Goal: Task Accomplishment & Management: Use online tool/utility

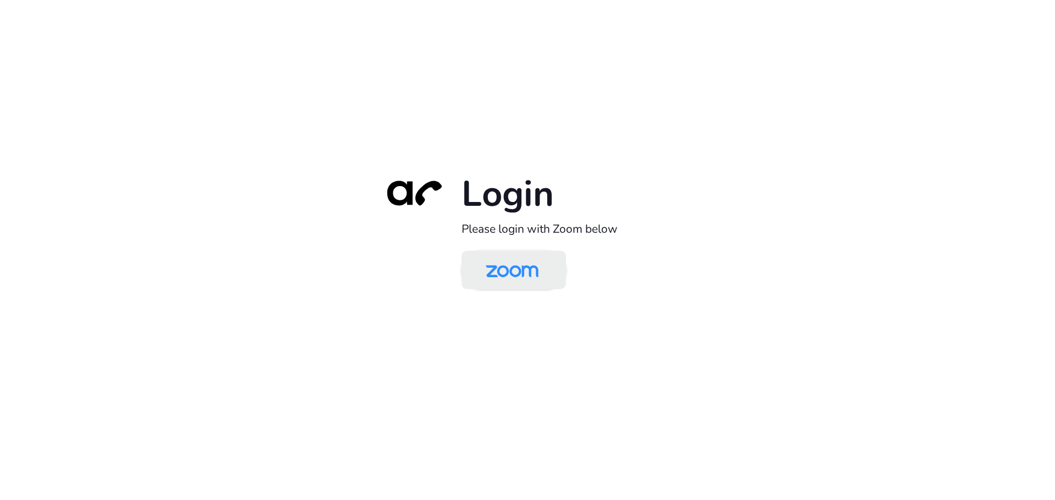
click at [510, 269] on img at bounding box center [512, 271] width 76 height 36
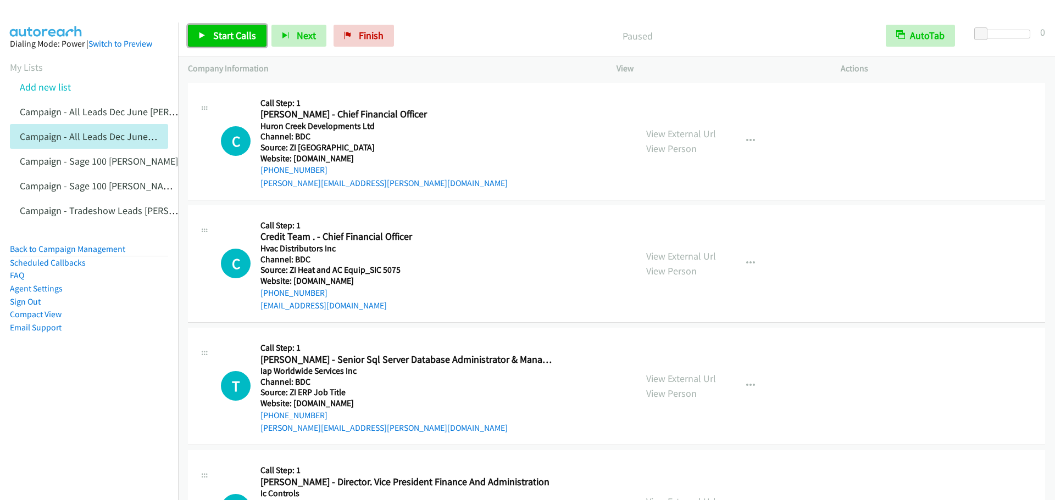
click at [204, 36] on icon at bounding box center [202, 36] width 8 height 8
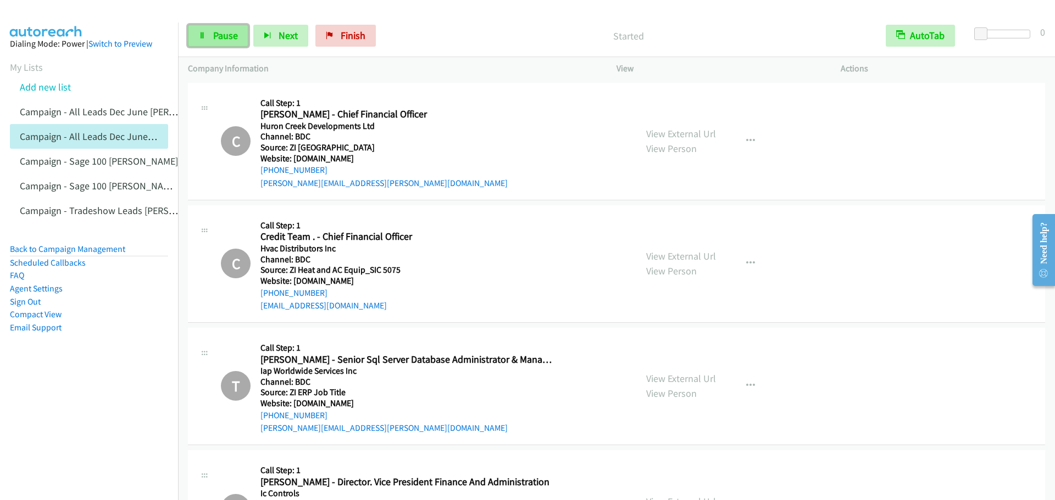
click at [221, 40] on span "Pause" at bounding box center [225, 35] width 25 height 13
click at [221, 40] on span "Start Calls" at bounding box center [234, 35] width 43 height 13
drag, startPoint x: 213, startPoint y: 39, endPoint x: 211, endPoint y: 30, distance: 9.4
click at [213, 39] on span "Pause" at bounding box center [225, 35] width 25 height 13
click at [222, 37] on span "Start Calls" at bounding box center [234, 35] width 43 height 13
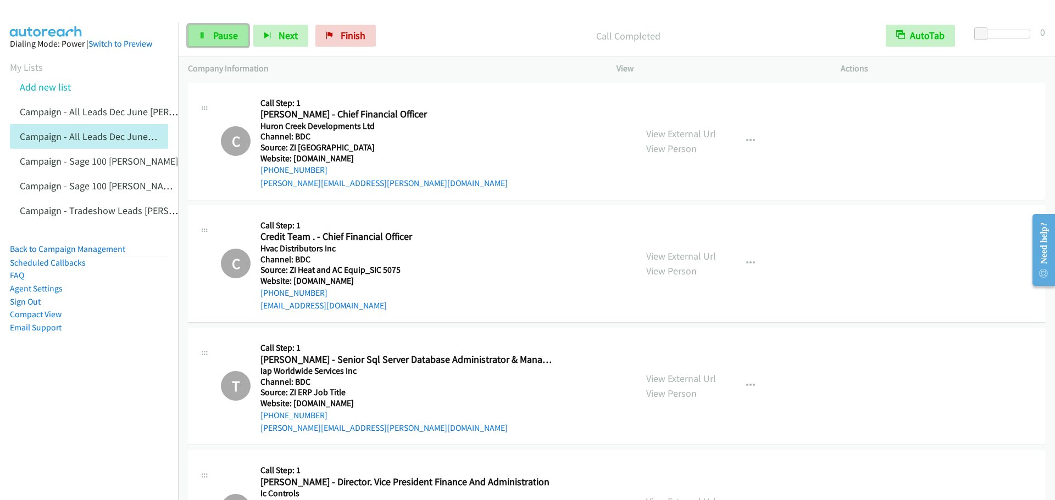
click at [211, 32] on link "Pause" at bounding box center [218, 36] width 60 height 22
click at [215, 32] on link "Start Calls" at bounding box center [227, 36] width 79 height 22
click at [229, 39] on span "Pause" at bounding box center [225, 35] width 25 height 13
click at [211, 37] on link "Start Calls" at bounding box center [227, 36] width 79 height 22
click at [204, 39] on icon at bounding box center [202, 36] width 8 height 8
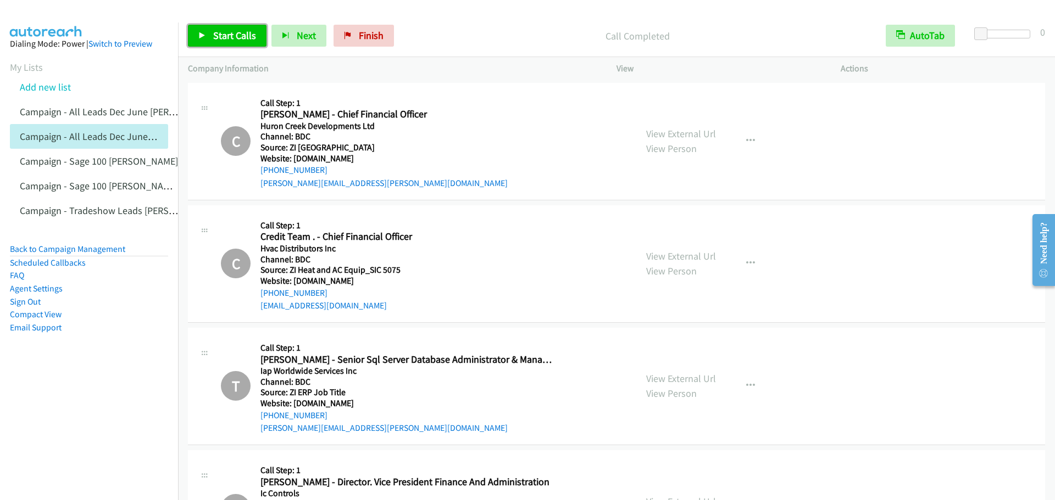
click at [224, 35] on span "Start Calls" at bounding box center [234, 35] width 43 height 13
click at [243, 30] on link "Pause" at bounding box center [218, 36] width 60 height 22
click at [207, 31] on link "Start Calls" at bounding box center [227, 36] width 79 height 22
click at [218, 38] on span "Pause" at bounding box center [225, 35] width 25 height 13
click at [218, 38] on span "Start Calls" at bounding box center [234, 35] width 43 height 13
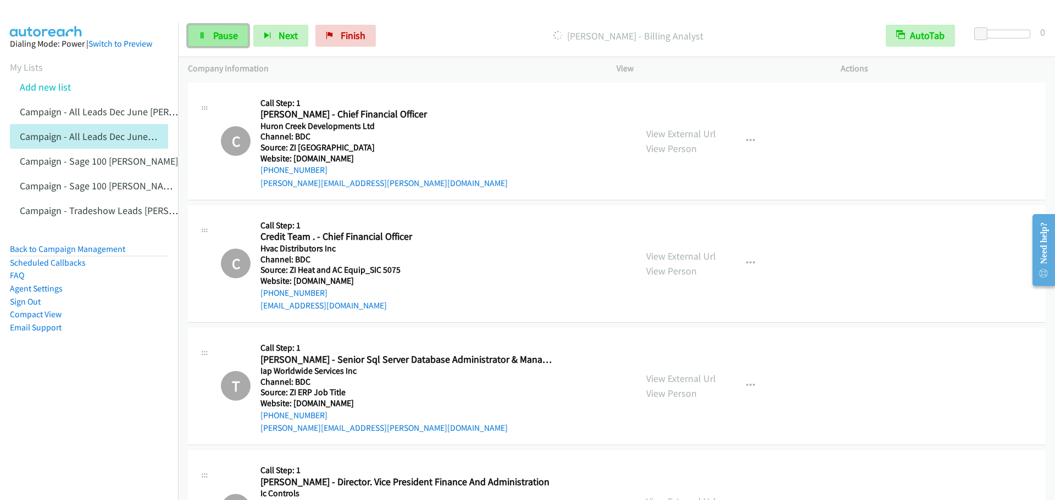
click at [208, 29] on link "Pause" at bounding box center [218, 36] width 60 height 22
click at [227, 35] on span "Start Calls" at bounding box center [234, 35] width 43 height 13
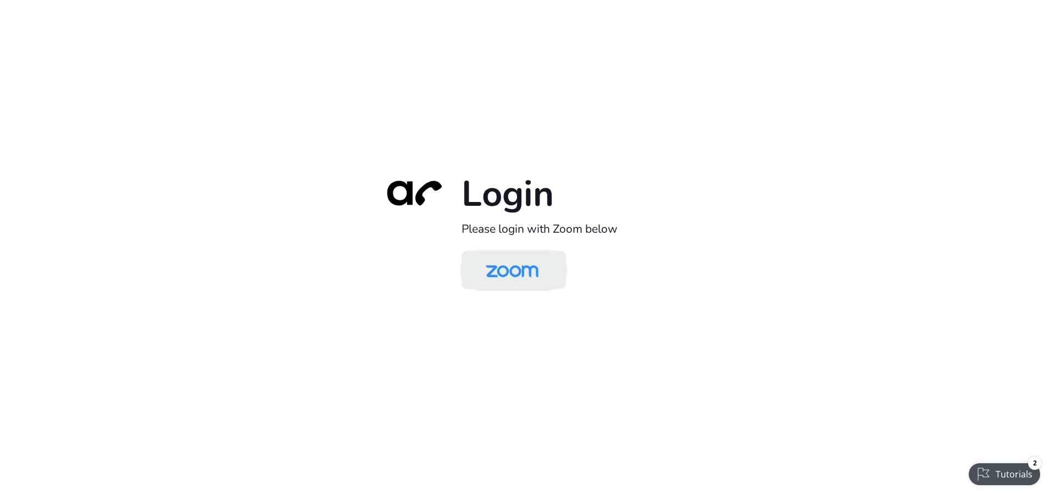
click at [538, 277] on img at bounding box center [512, 271] width 76 height 36
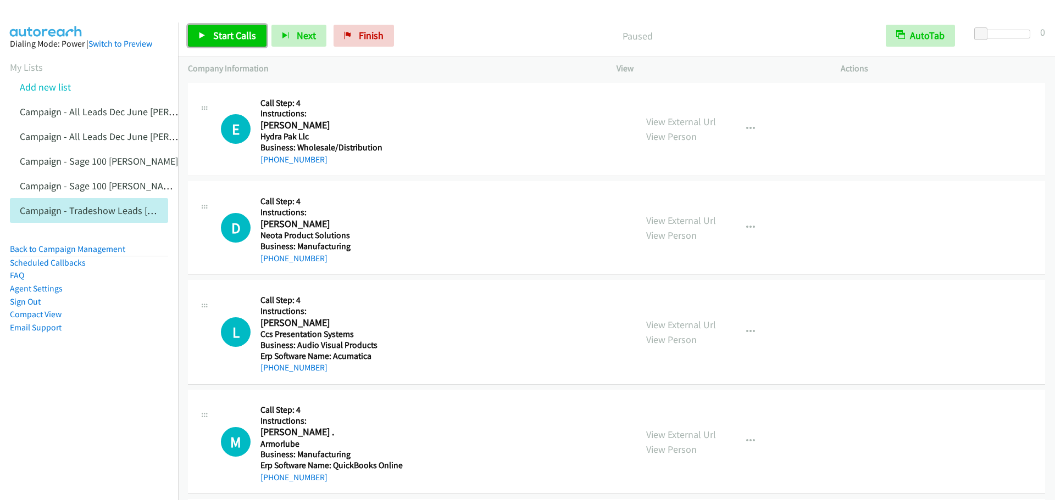
click at [229, 38] on span "Start Calls" at bounding box center [234, 35] width 43 height 13
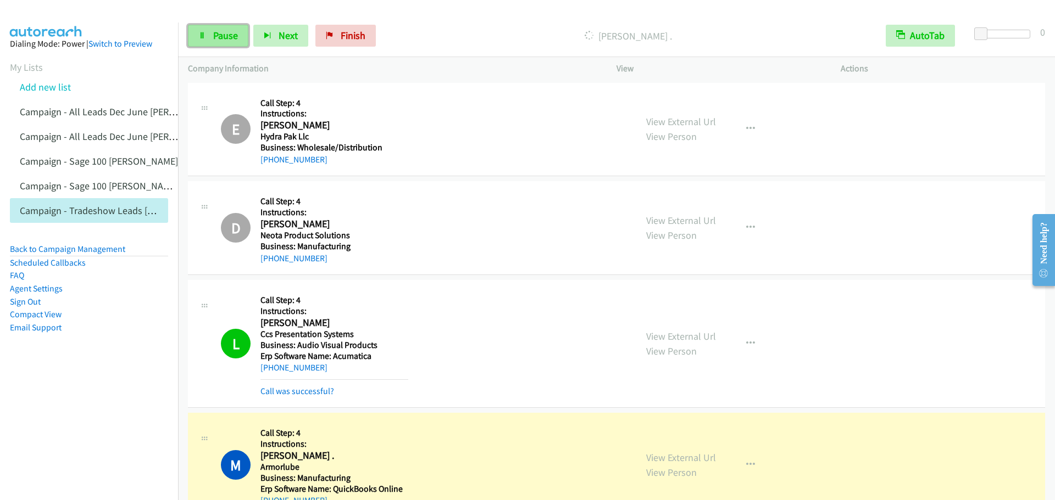
click at [213, 40] on span "Pause" at bounding box center [225, 35] width 25 height 13
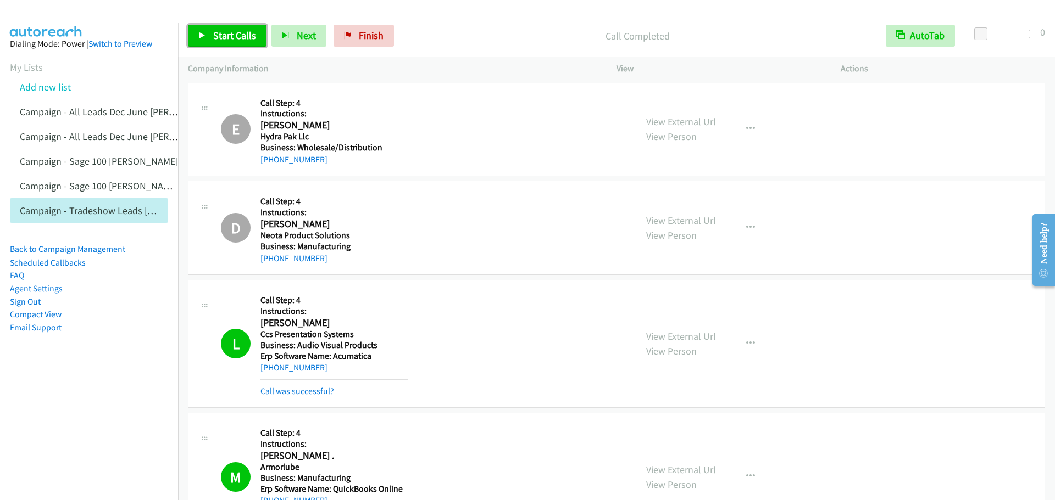
click at [239, 35] on span "Start Calls" at bounding box center [234, 35] width 43 height 13
click at [210, 30] on link "Pause" at bounding box center [218, 36] width 60 height 22
click at [232, 33] on span "Start Calls" at bounding box center [234, 35] width 43 height 13
click at [240, 40] on link "Pause" at bounding box center [218, 36] width 60 height 22
click at [240, 40] on span "Start Calls" at bounding box center [234, 35] width 43 height 13
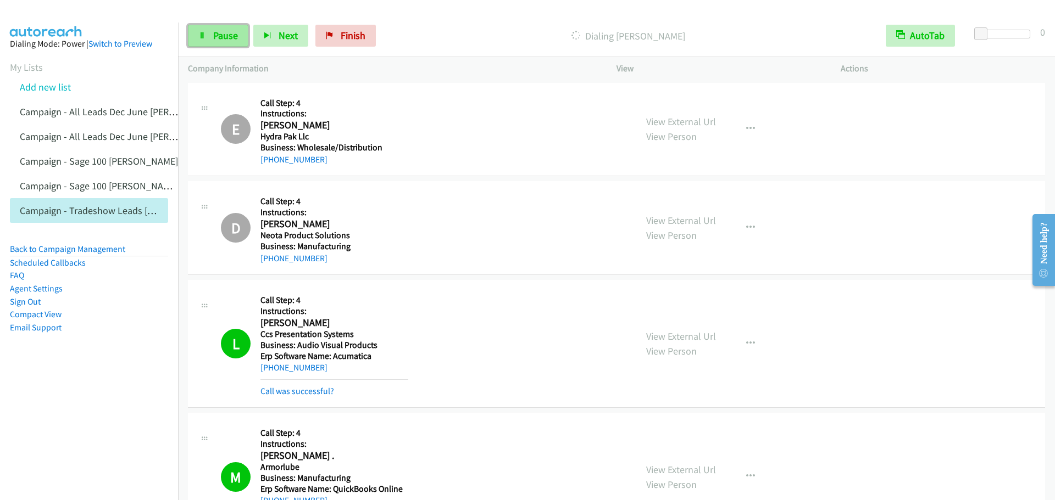
click at [213, 37] on span "Pause" at bounding box center [225, 35] width 25 height 13
click at [216, 36] on span "Start Calls" at bounding box center [234, 35] width 43 height 13
click at [224, 35] on span "Pause" at bounding box center [225, 35] width 25 height 13
click at [224, 35] on span "Start Calls" at bounding box center [234, 35] width 43 height 13
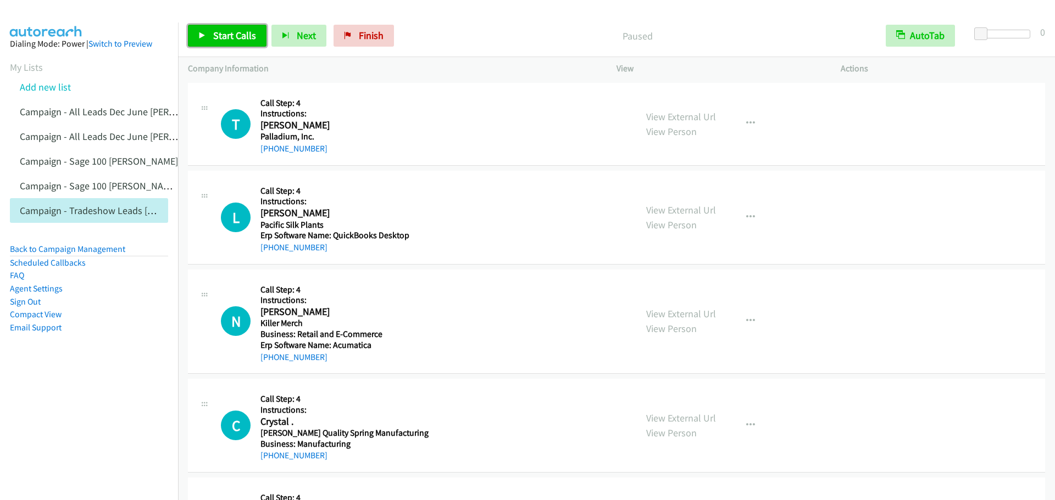
drag, startPoint x: 227, startPoint y: 43, endPoint x: 198, endPoint y: 38, distance: 30.2
click at [227, 43] on link "Start Calls" at bounding box center [227, 36] width 79 height 22
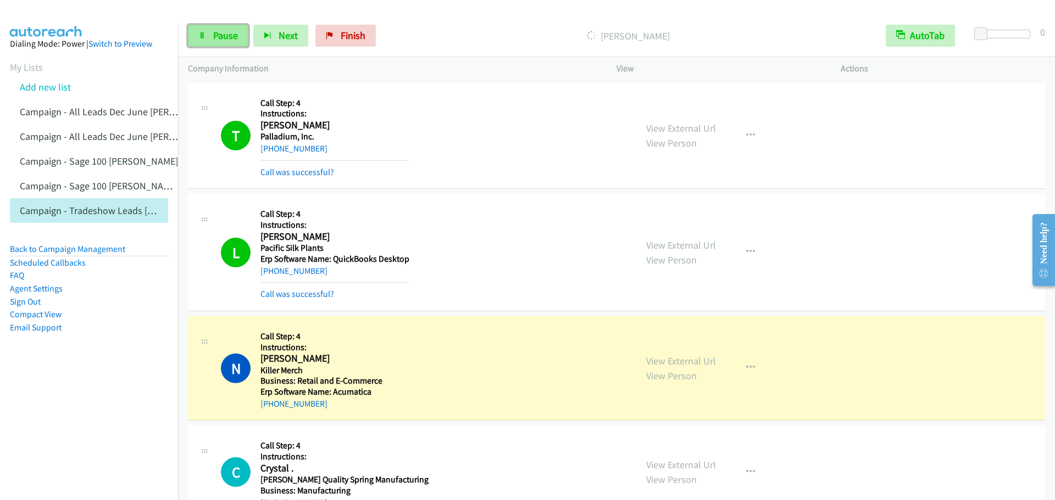
click at [204, 32] on icon at bounding box center [202, 36] width 8 height 8
